Goal: Information Seeking & Learning: Learn about a topic

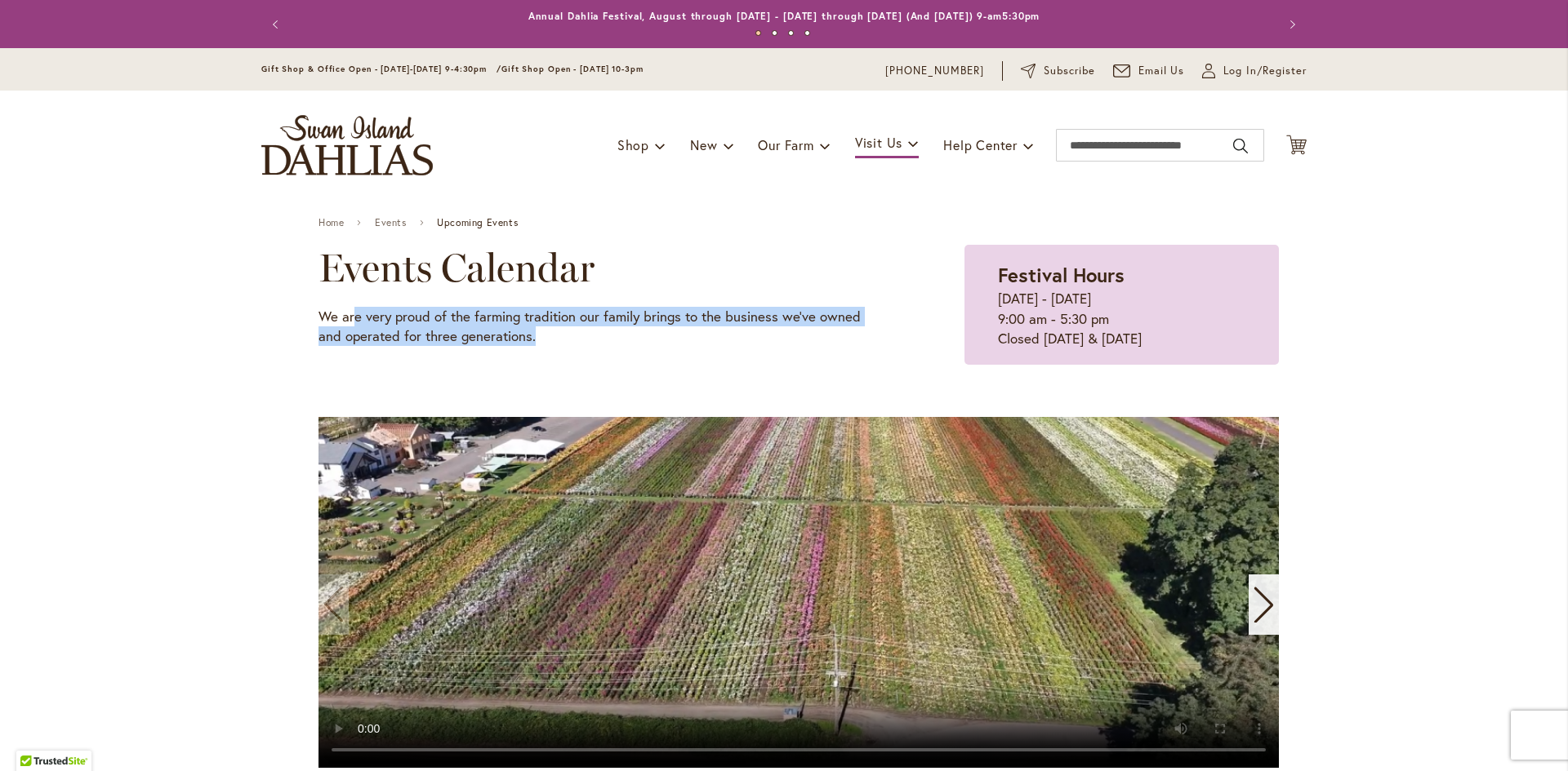
drag, startPoint x: 366, startPoint y: 306, endPoint x: 538, endPoint y: 331, distance: 173.8
click at [538, 331] on p "We are very proud of the farming tradition our family brings to the business we…" at bounding box center [600, 327] width 564 height 40
drag, startPoint x: 554, startPoint y: 331, endPoint x: 374, endPoint y: 306, distance: 181.7
click at [374, 307] on p "We are very proud of the farming tradition our family brings to the business we…" at bounding box center [600, 327] width 564 height 40
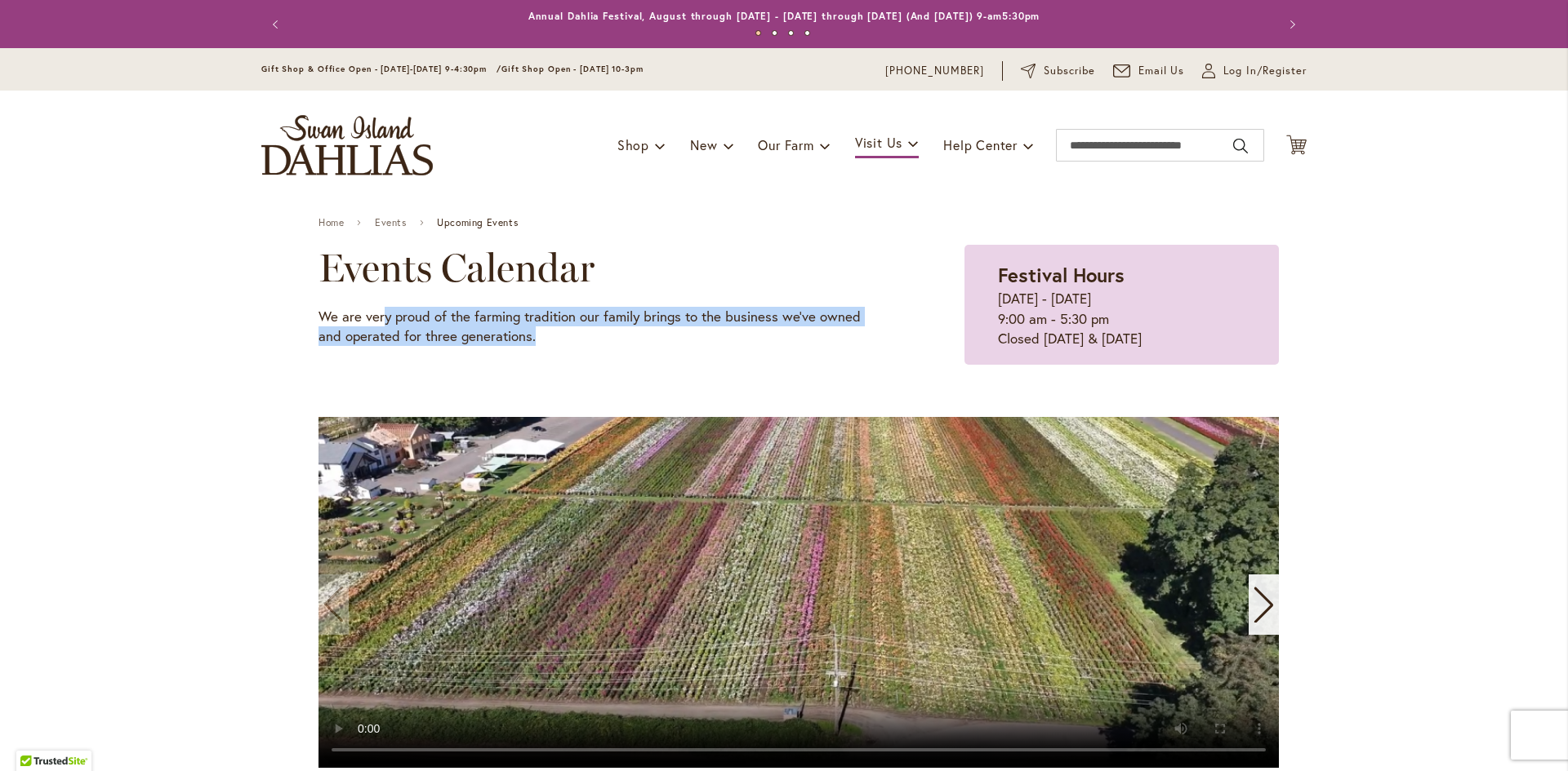
click at [374, 307] on p "We are very proud of the farming tradition our family brings to the business we…" at bounding box center [600, 327] width 564 height 40
drag, startPoint x: 286, startPoint y: 309, endPoint x: 553, endPoint y: 336, distance: 268.4
click at [553, 336] on p "We are very proud of the farming tradition our family brings to the business we…" at bounding box center [600, 327] width 564 height 40
drag, startPoint x: 370, startPoint y: 312, endPoint x: 330, endPoint y: 312, distance: 40.0
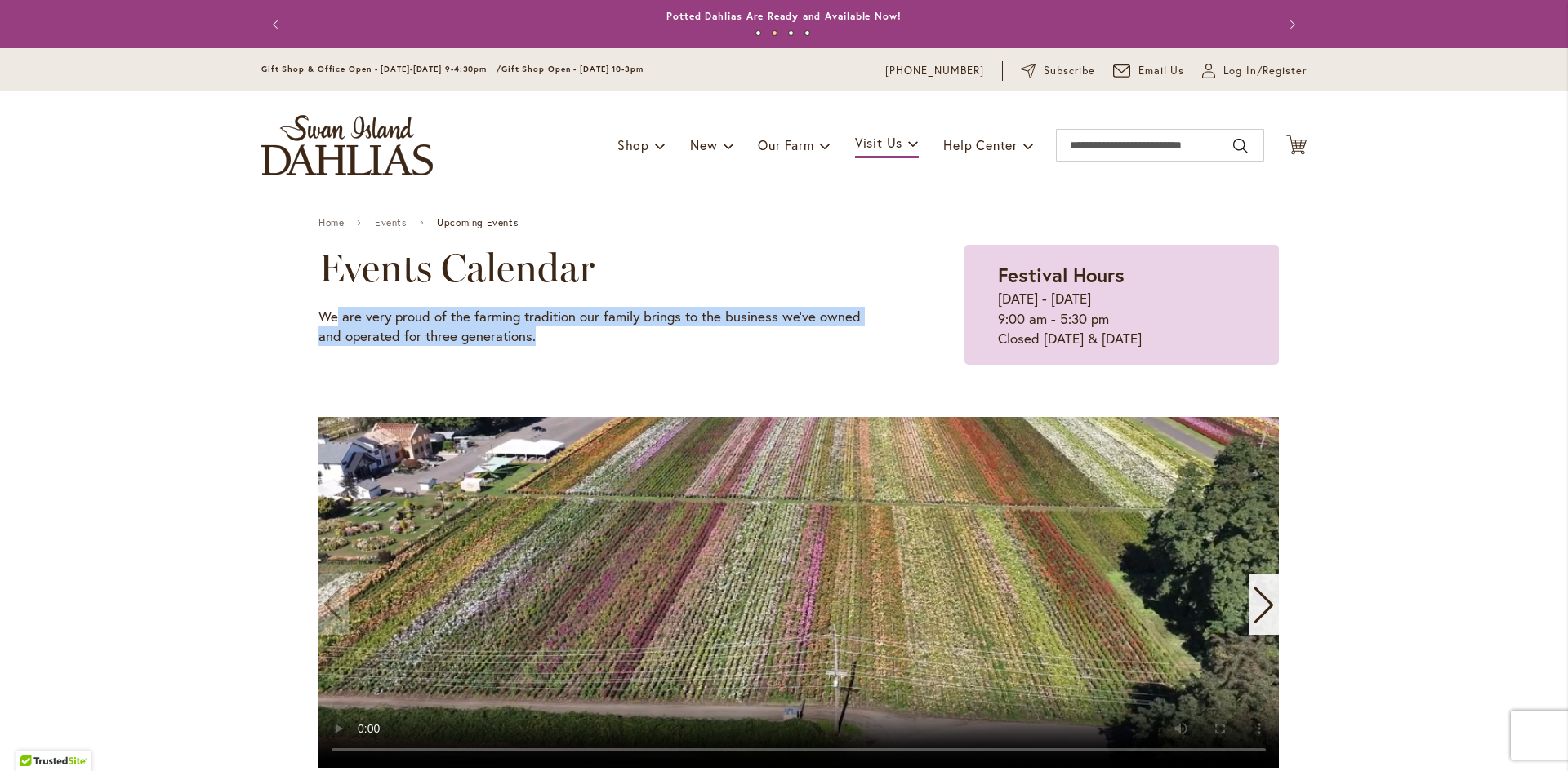
click at [330, 312] on p "We are very proud of the farming tradition our family brings to the business we…" at bounding box center [600, 327] width 564 height 40
